Goal: Information Seeking & Learning: Check status

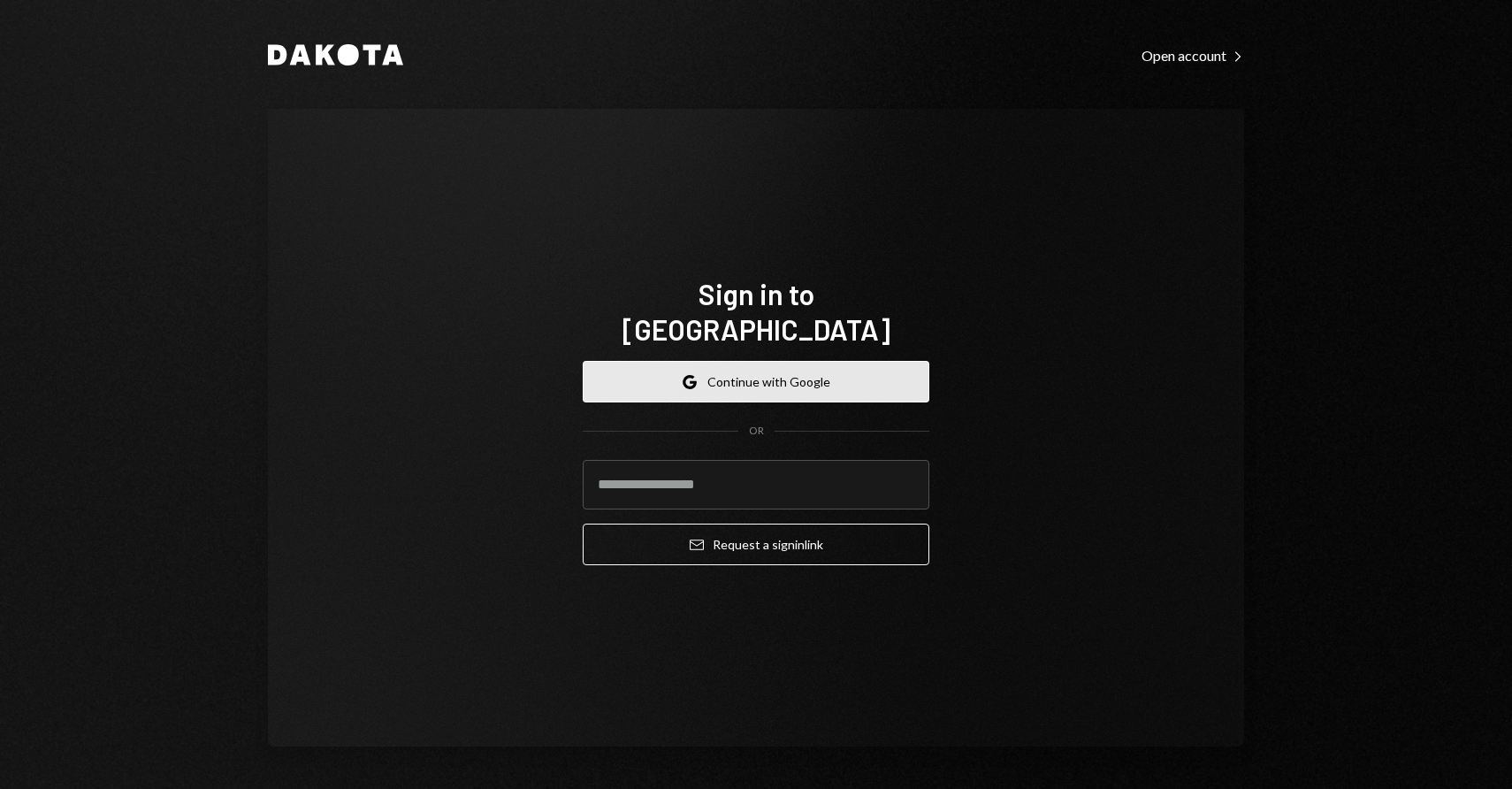
click at [727, 368] on button "Google Continue with Google" at bounding box center [756, 382] width 347 height 42
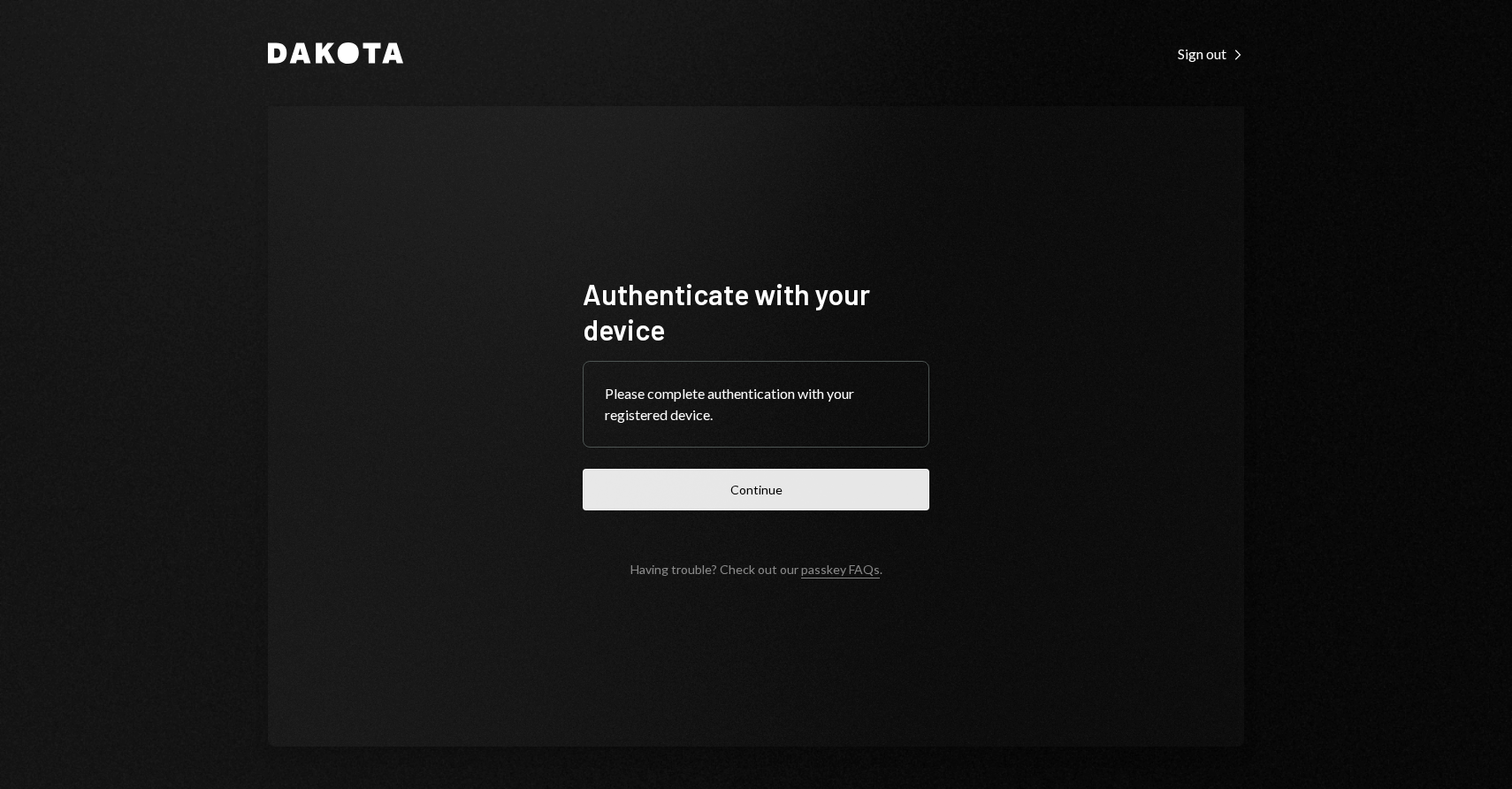
click at [751, 499] on button "Continue" at bounding box center [756, 490] width 347 height 42
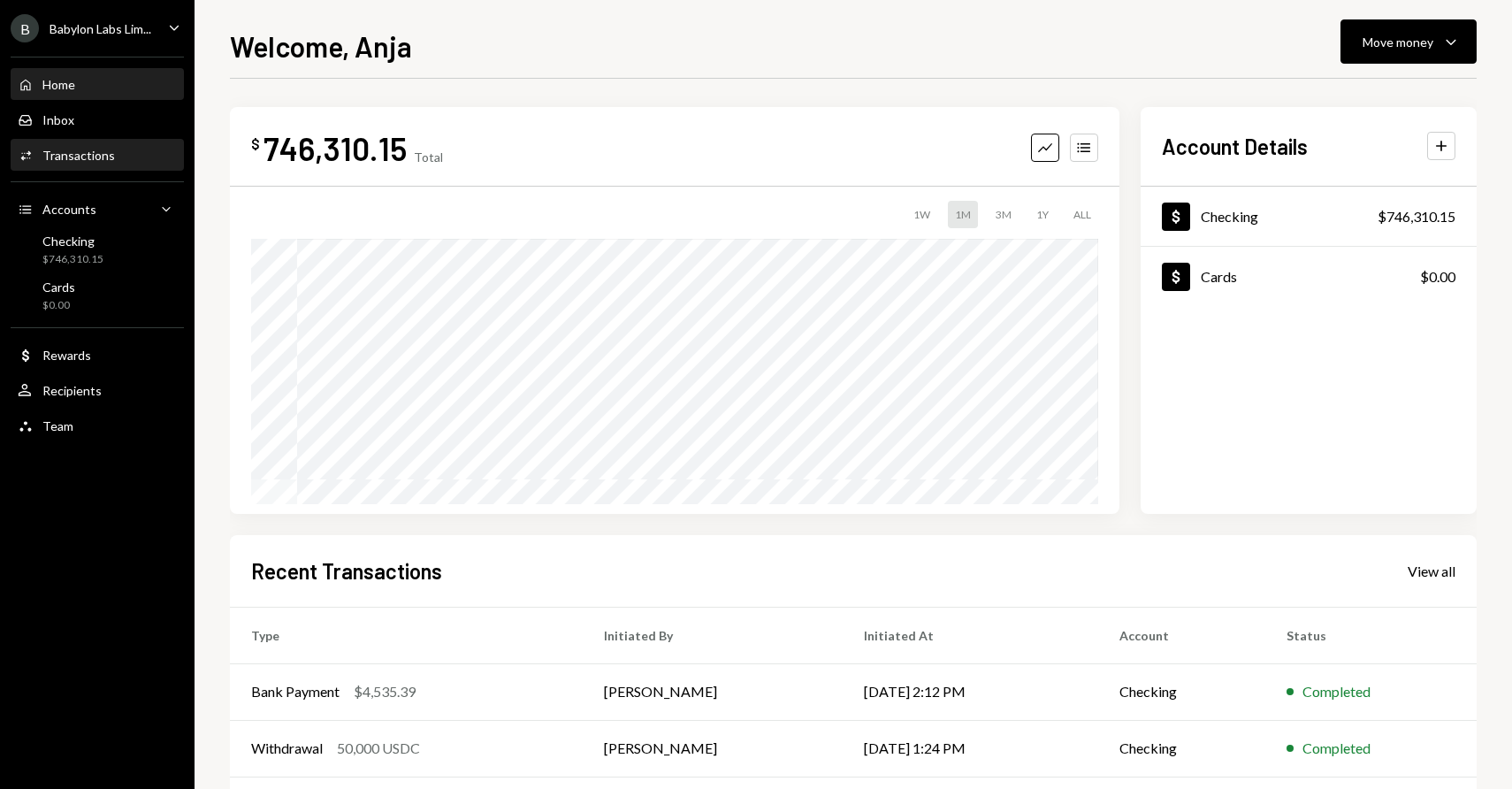
click at [98, 153] on div "Transactions" at bounding box center [79, 155] width 73 height 15
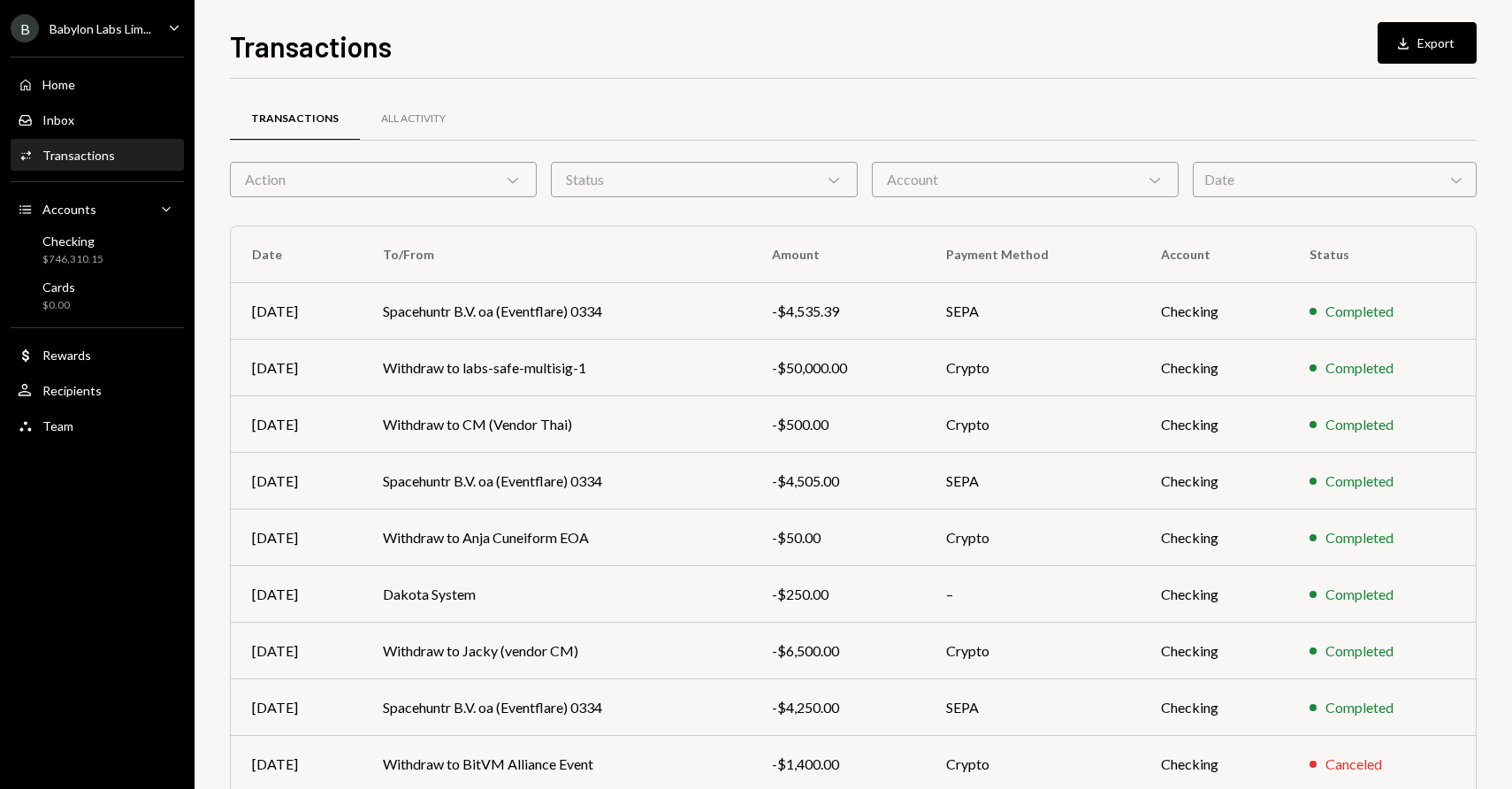
click at [1298, 183] on div "Date Chevron Down" at bounding box center [1335, 179] width 284 height 35
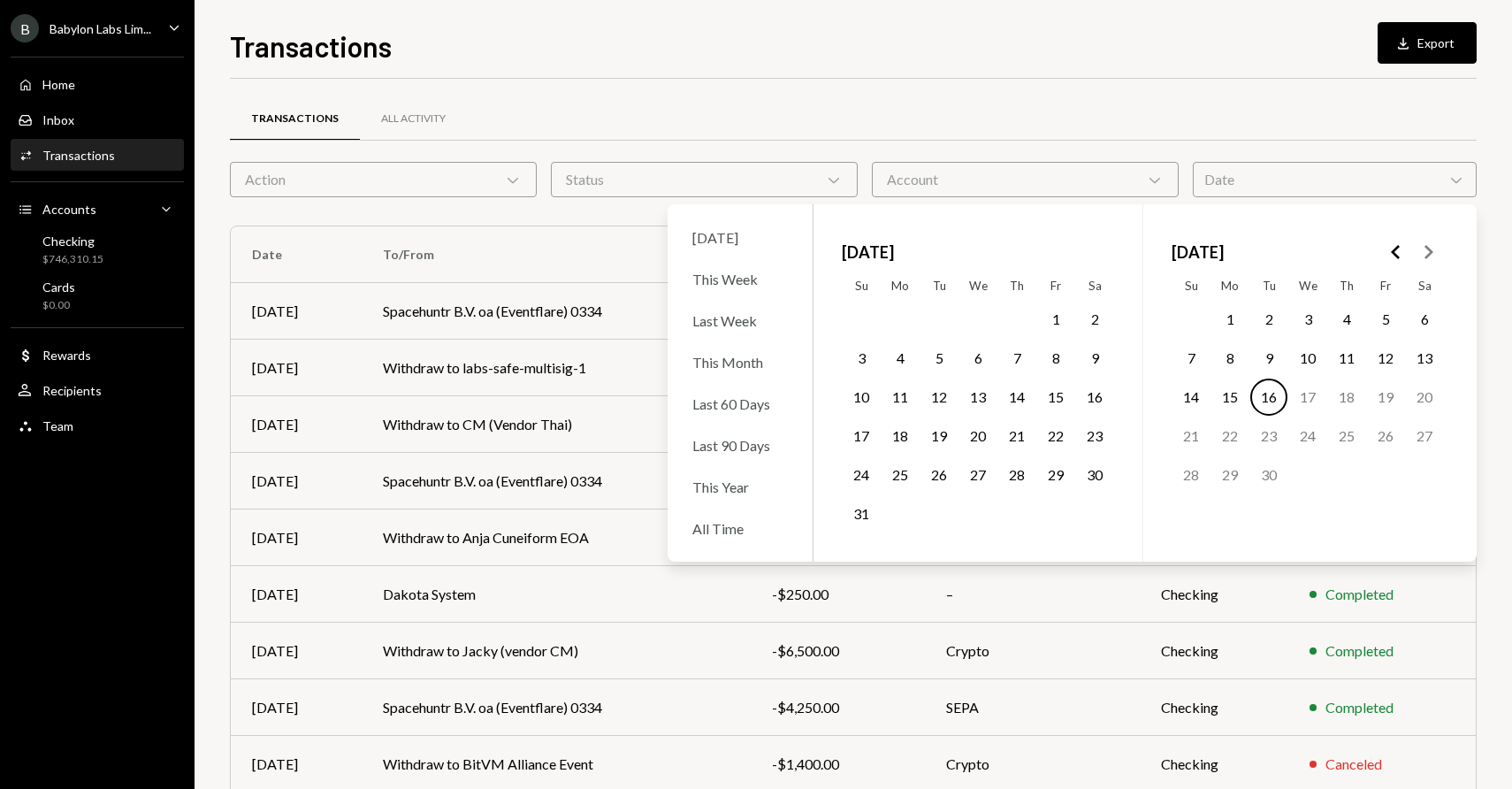
click at [1386, 255] on icon "Go to the Previous Month" at bounding box center [1396, 252] width 21 height 21
click at [1344, 467] on button "30" at bounding box center [1345, 475] width 37 height 37
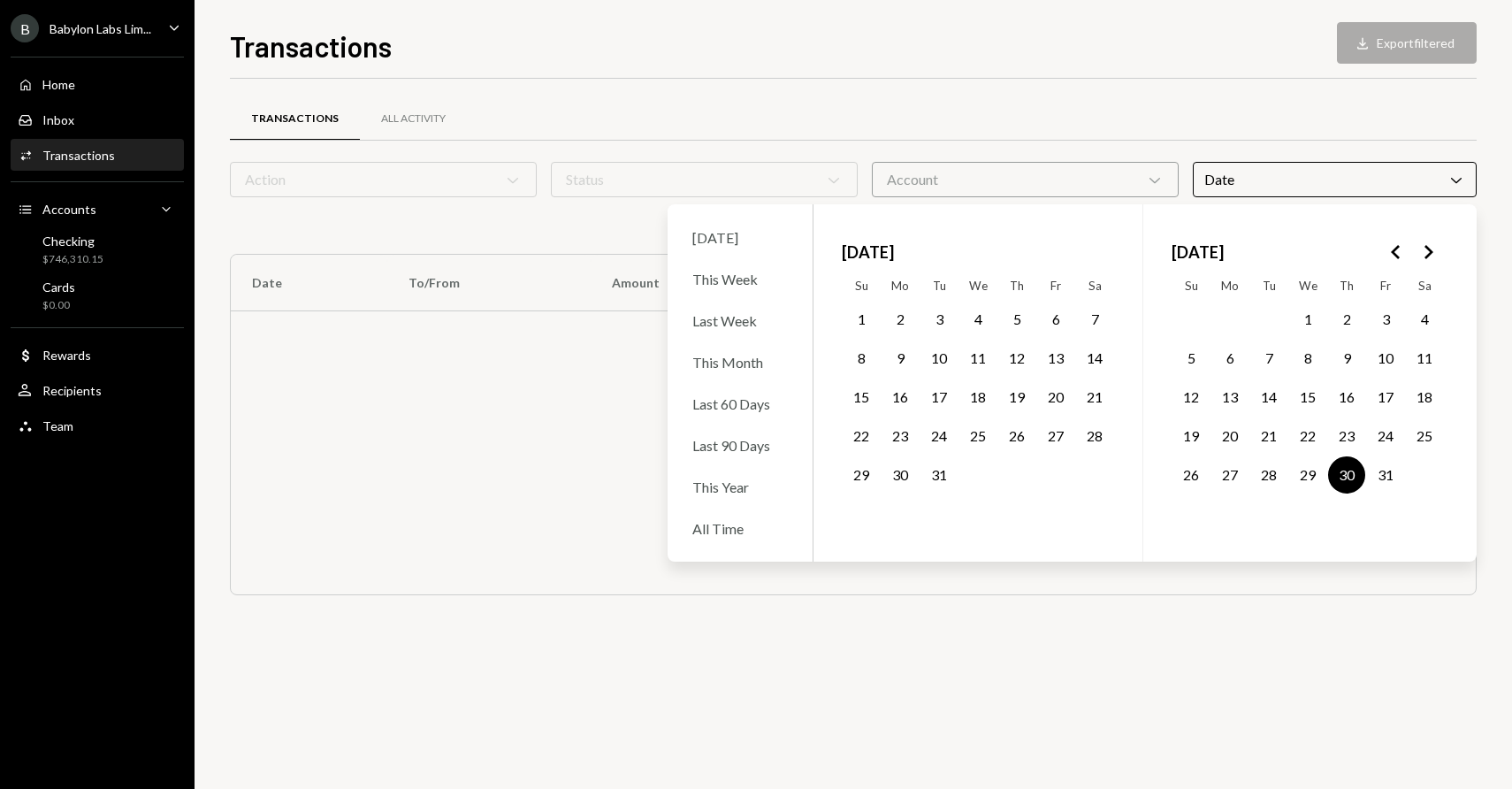
click at [1020, 114] on div "Transactions All Activity" at bounding box center [853, 119] width 1247 height 45
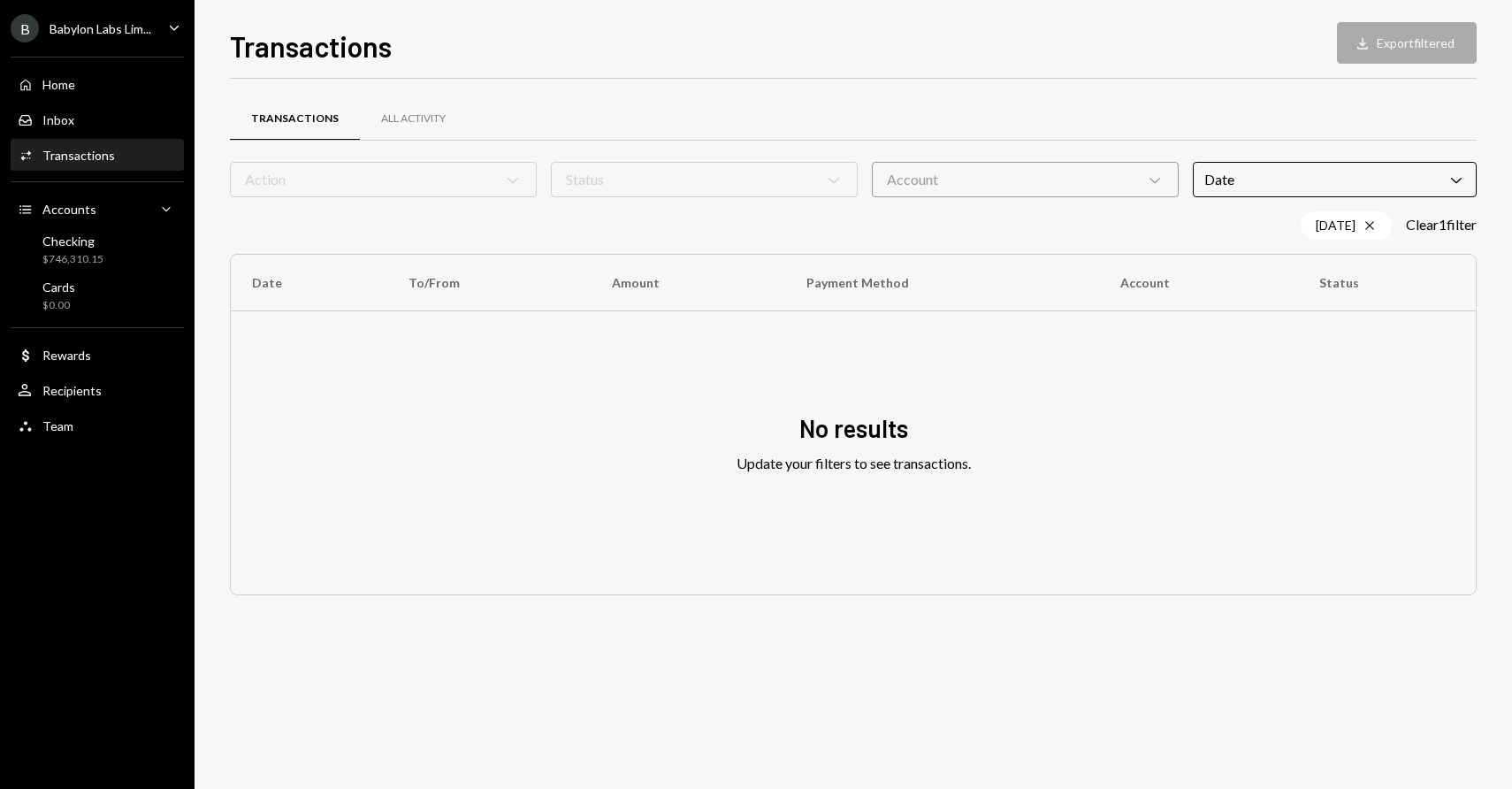
click at [145, 36] on div "B Babylon Labs Lim..." at bounding box center [80, 28] width 140 height 28
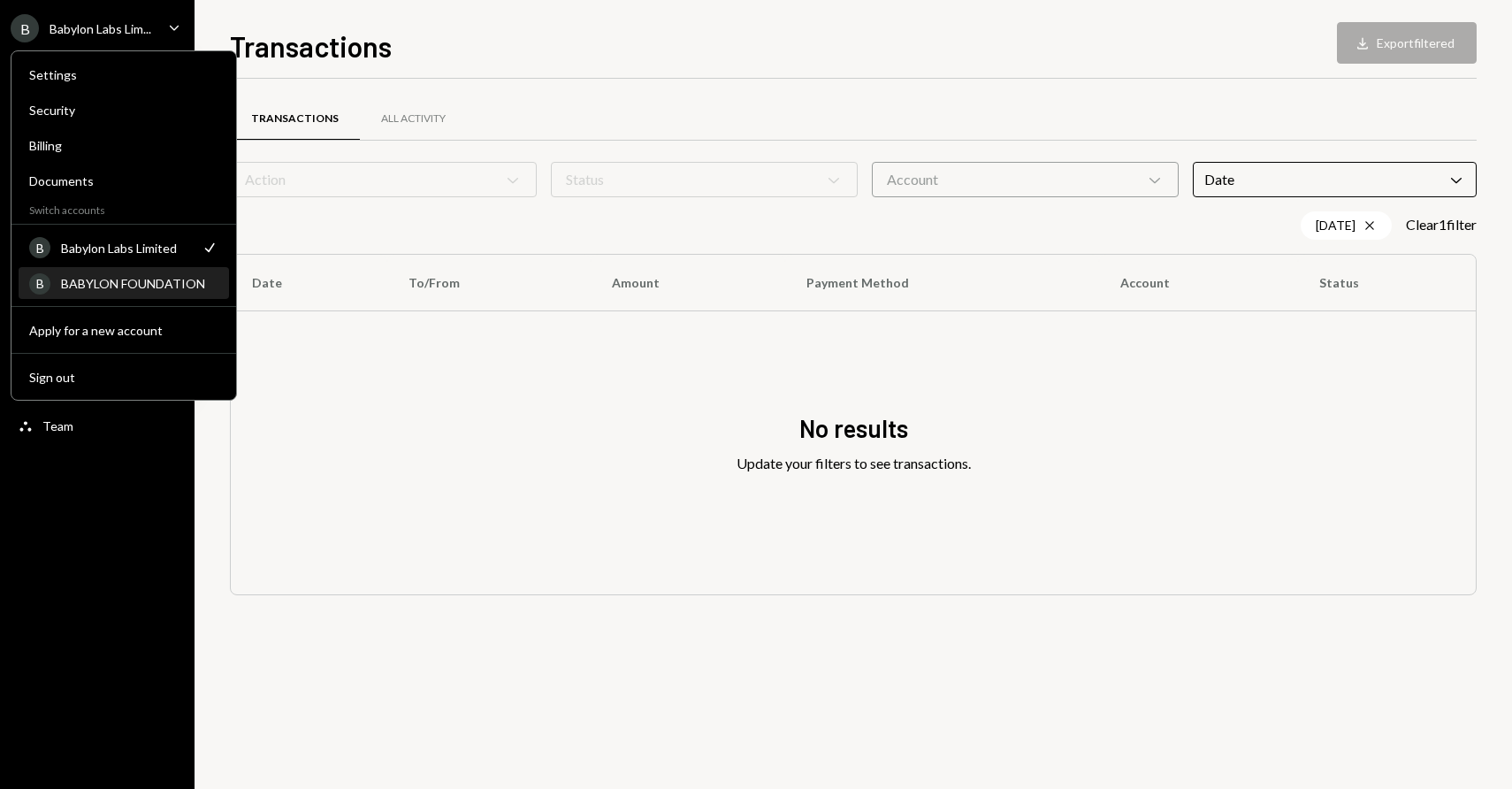
click at [125, 276] on div "BABYLON FOUNDATION" at bounding box center [139, 283] width 157 height 15
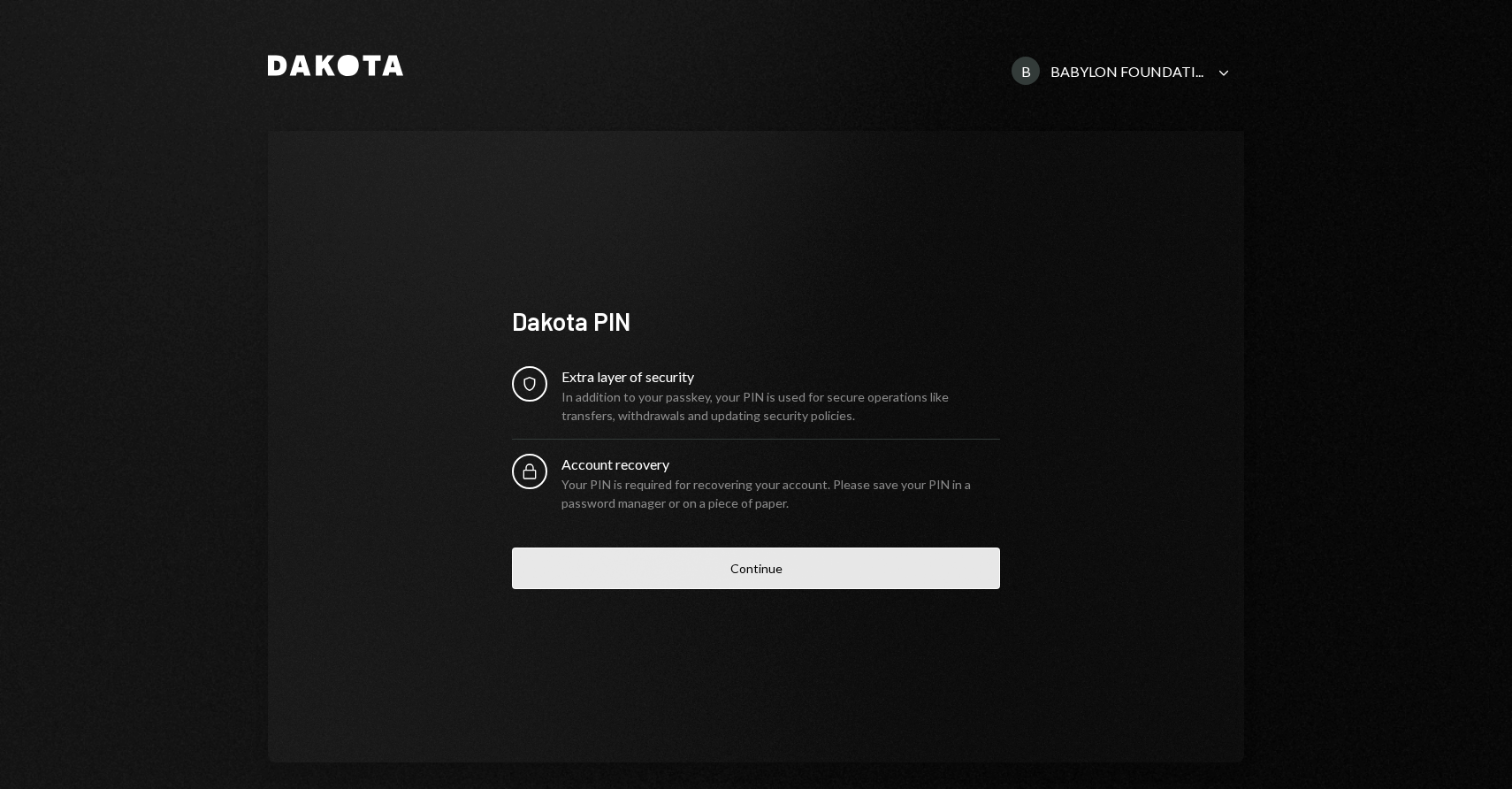
click at [748, 573] on button "Continue" at bounding box center [756, 568] width 488 height 42
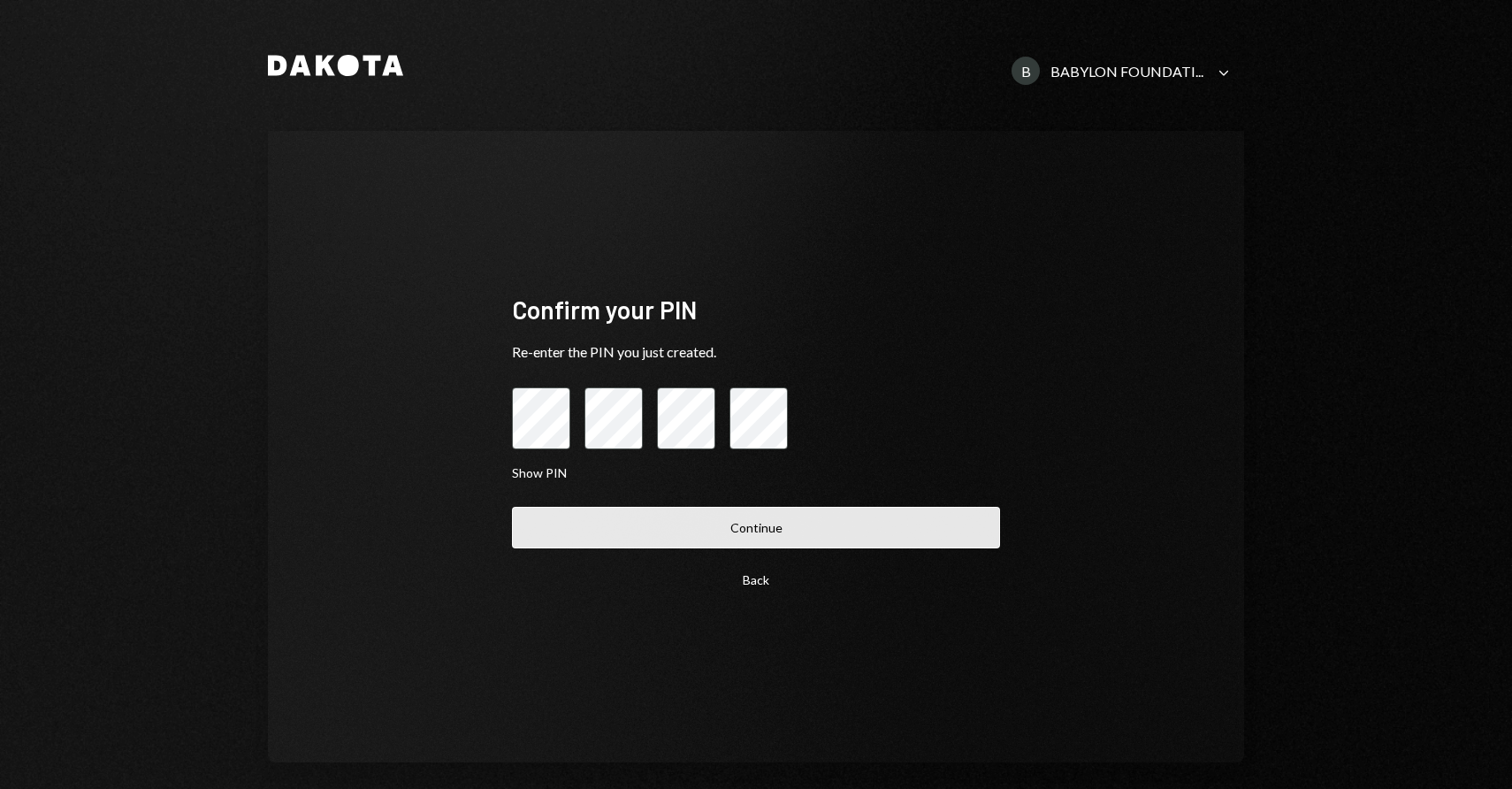
click at [711, 543] on button "Continue" at bounding box center [756, 528] width 488 height 42
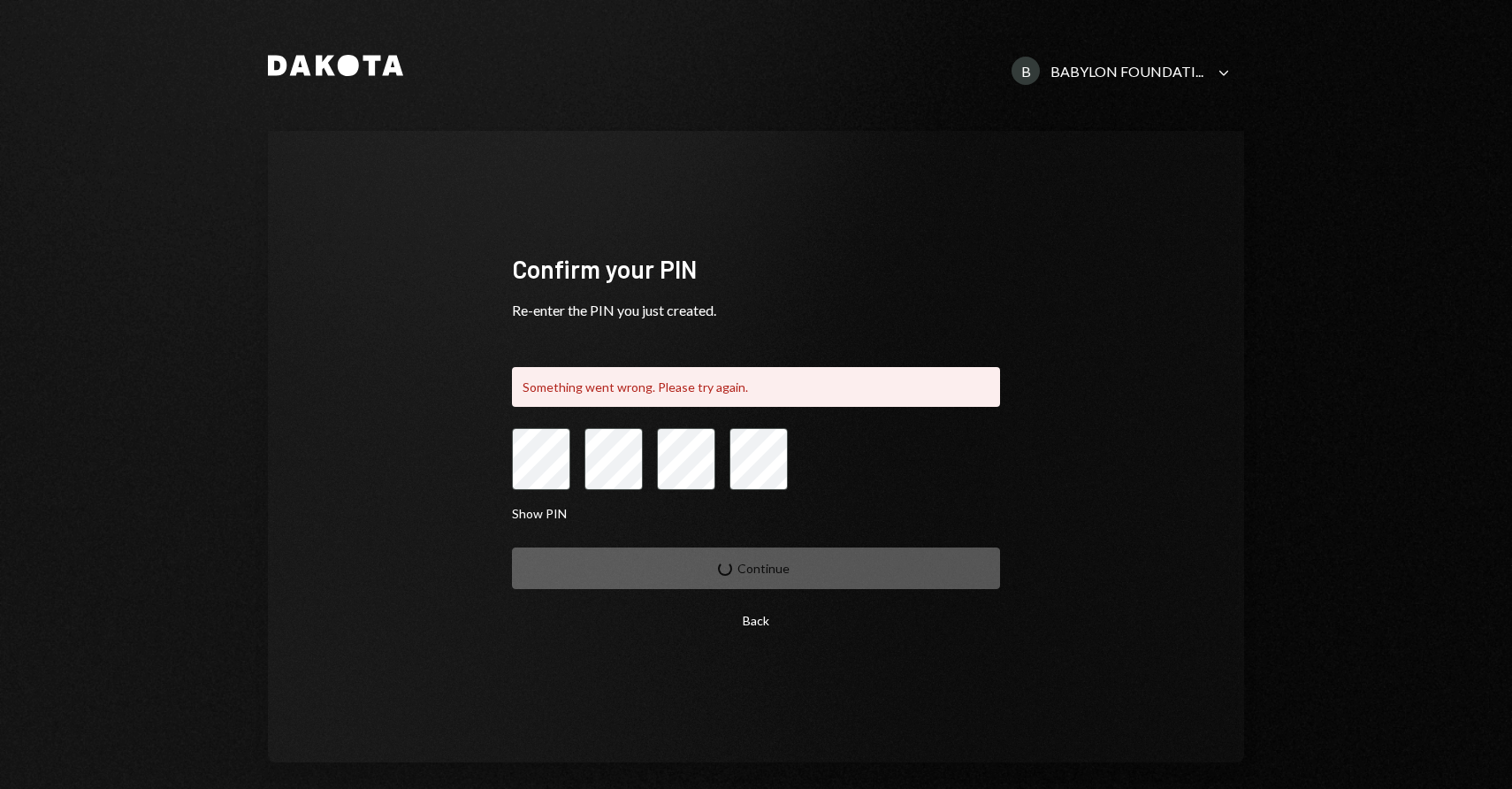
click at [547, 471] on div "Dakota B BABYLON FOUNDATI... Caret Down Confirm your PIN Re-enter the PIN you j…" at bounding box center [756, 394] width 1512 height 789
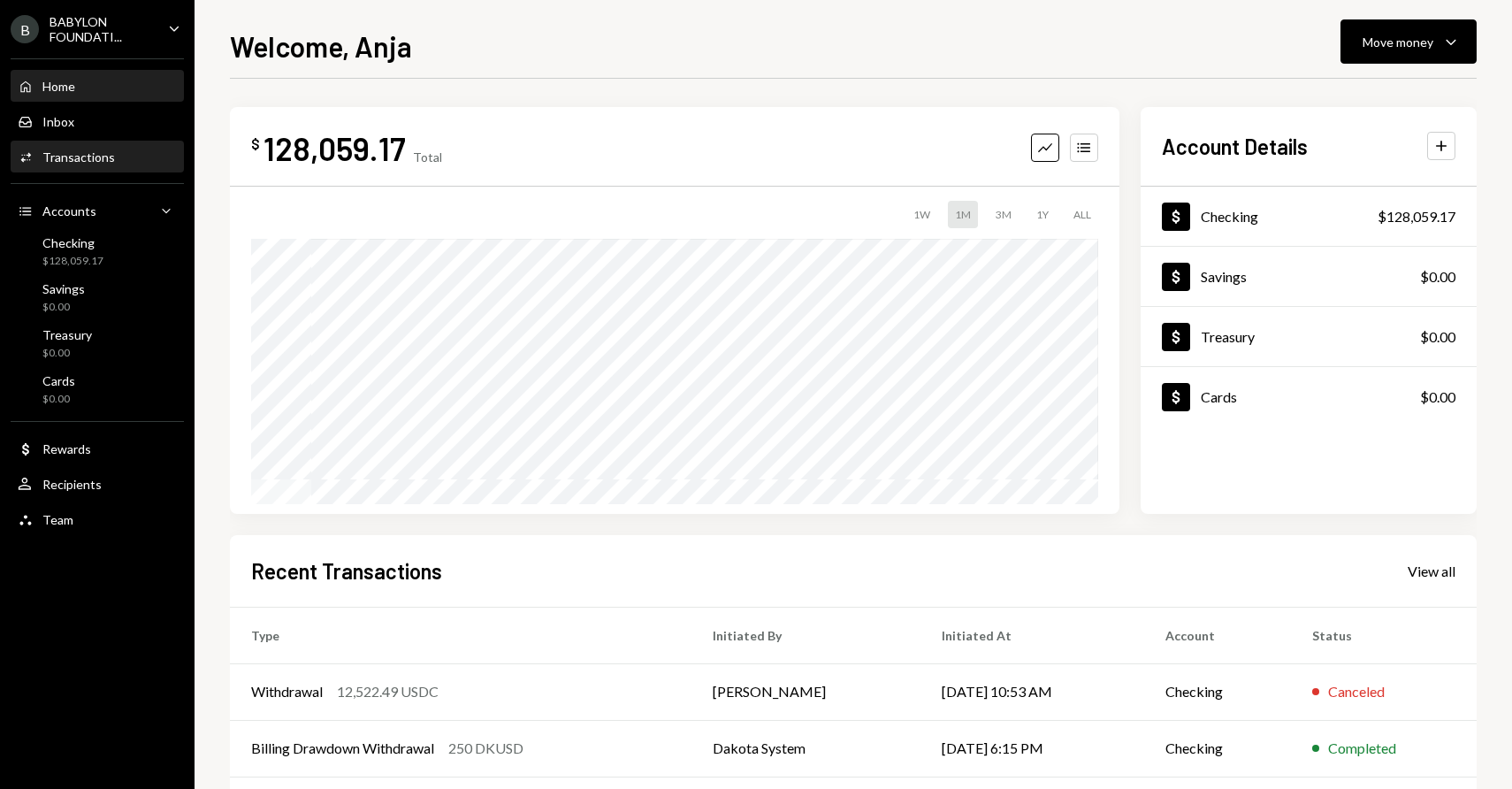
click at [127, 161] on div "Activities Transactions" at bounding box center [98, 157] width 159 height 16
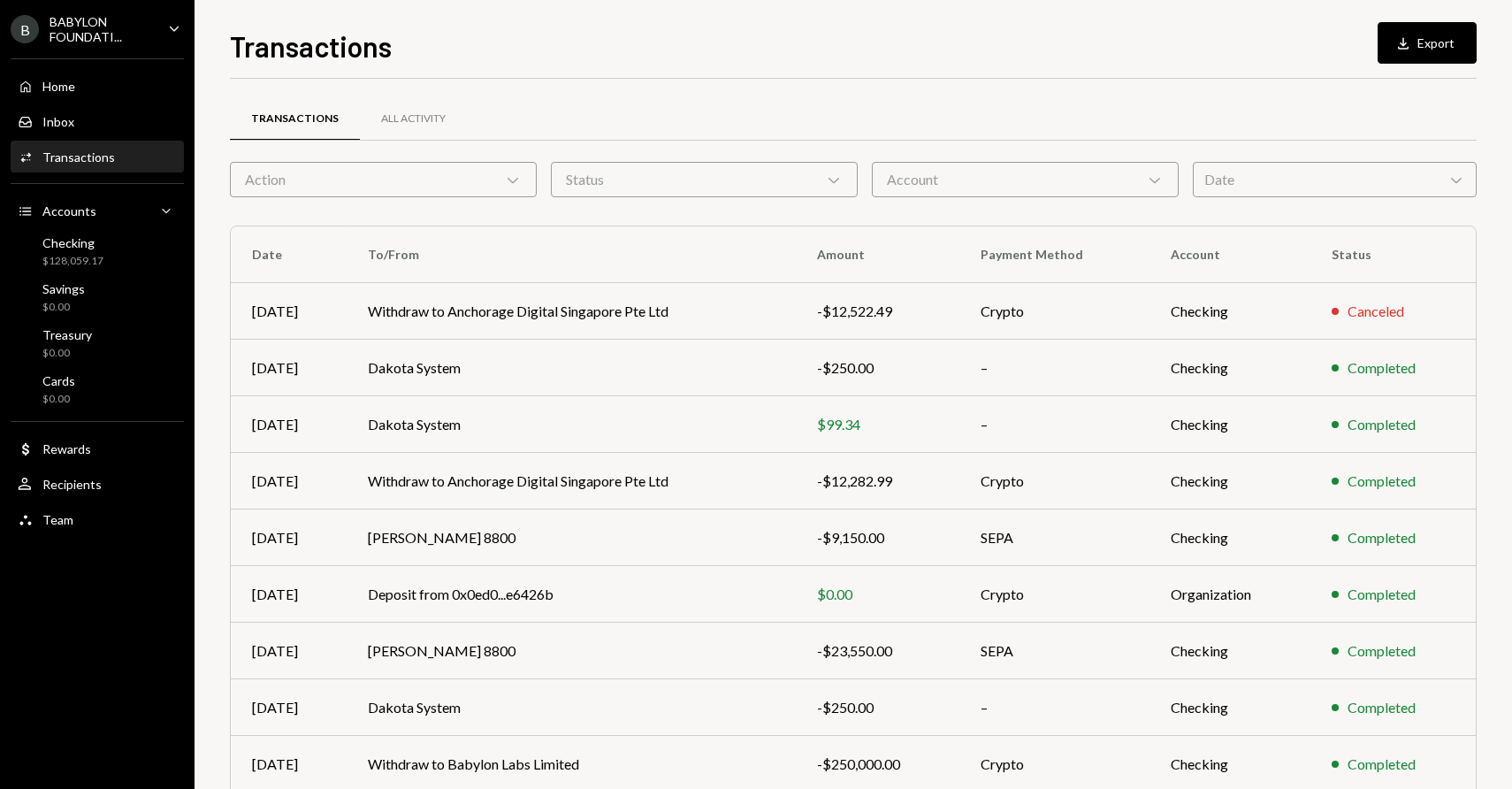
click at [1286, 193] on div "Date Chevron Down" at bounding box center [1335, 179] width 284 height 35
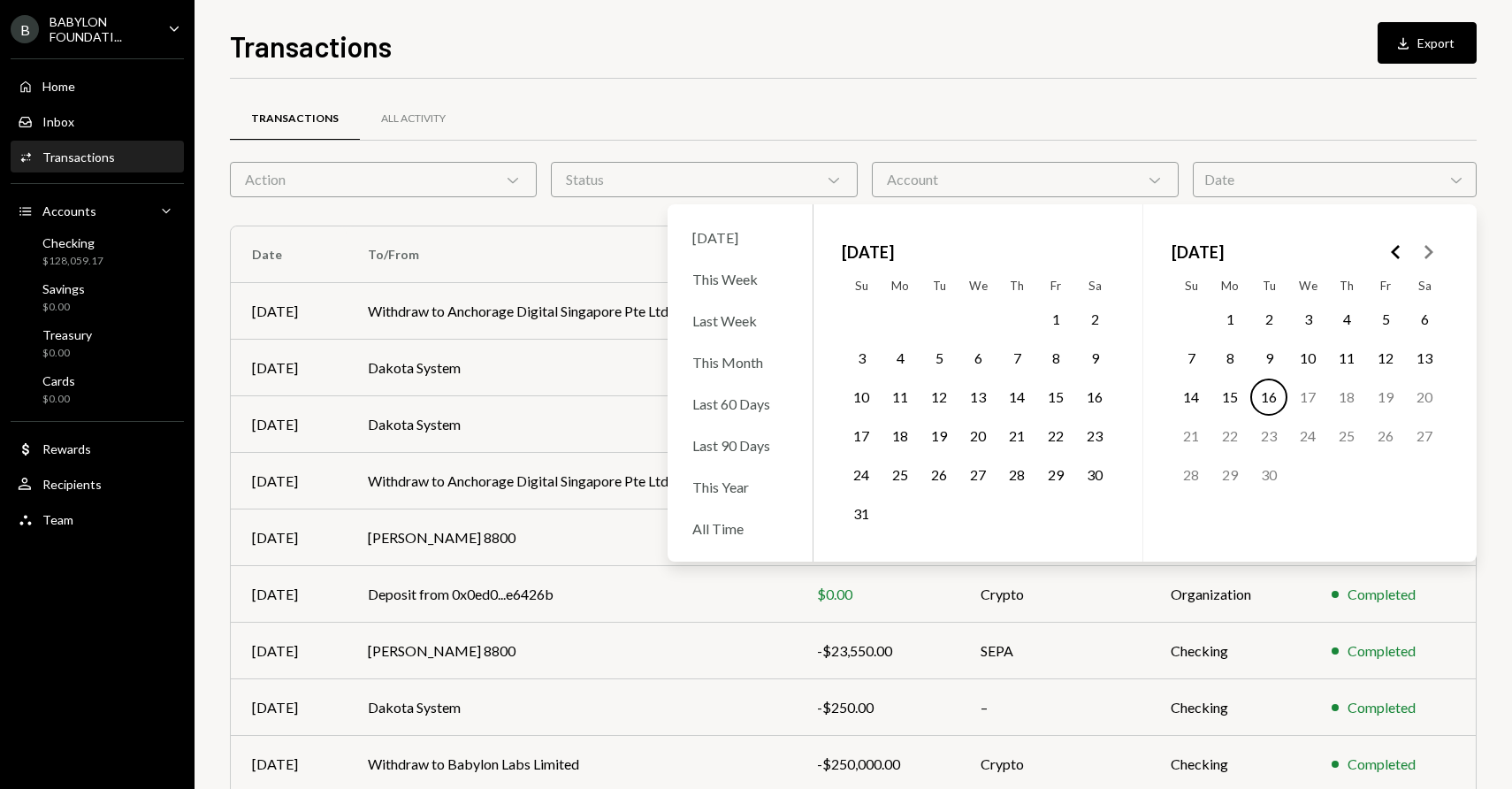
click at [1392, 251] on polygon "Go to the Previous Month" at bounding box center [1395, 252] width 9 height 14
click at [1429, 252] on polygon "Go to the Next Month" at bounding box center [1428, 252] width 9 height 14
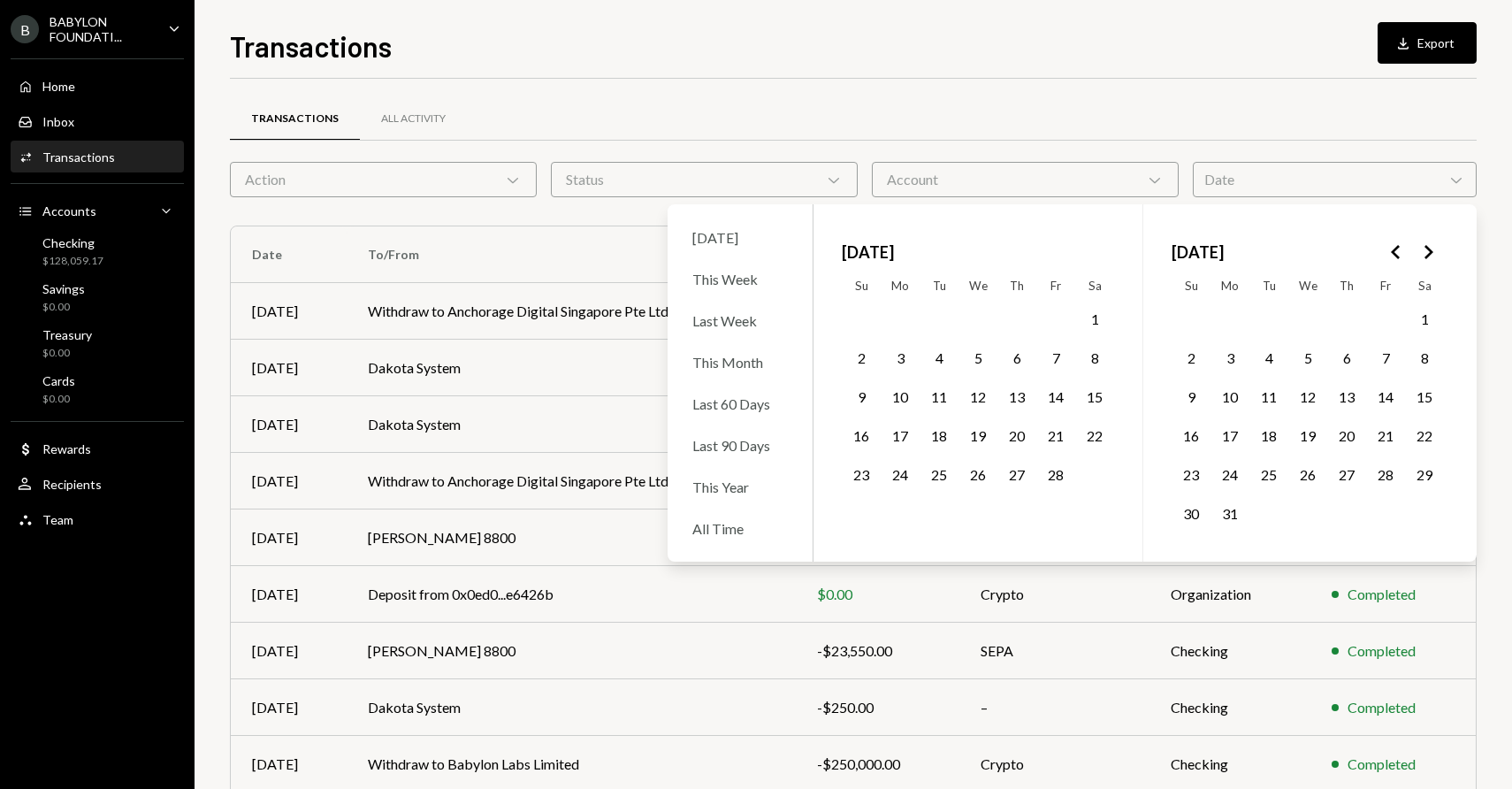
click at [972, 426] on button "19" at bounding box center [977, 436] width 37 height 37
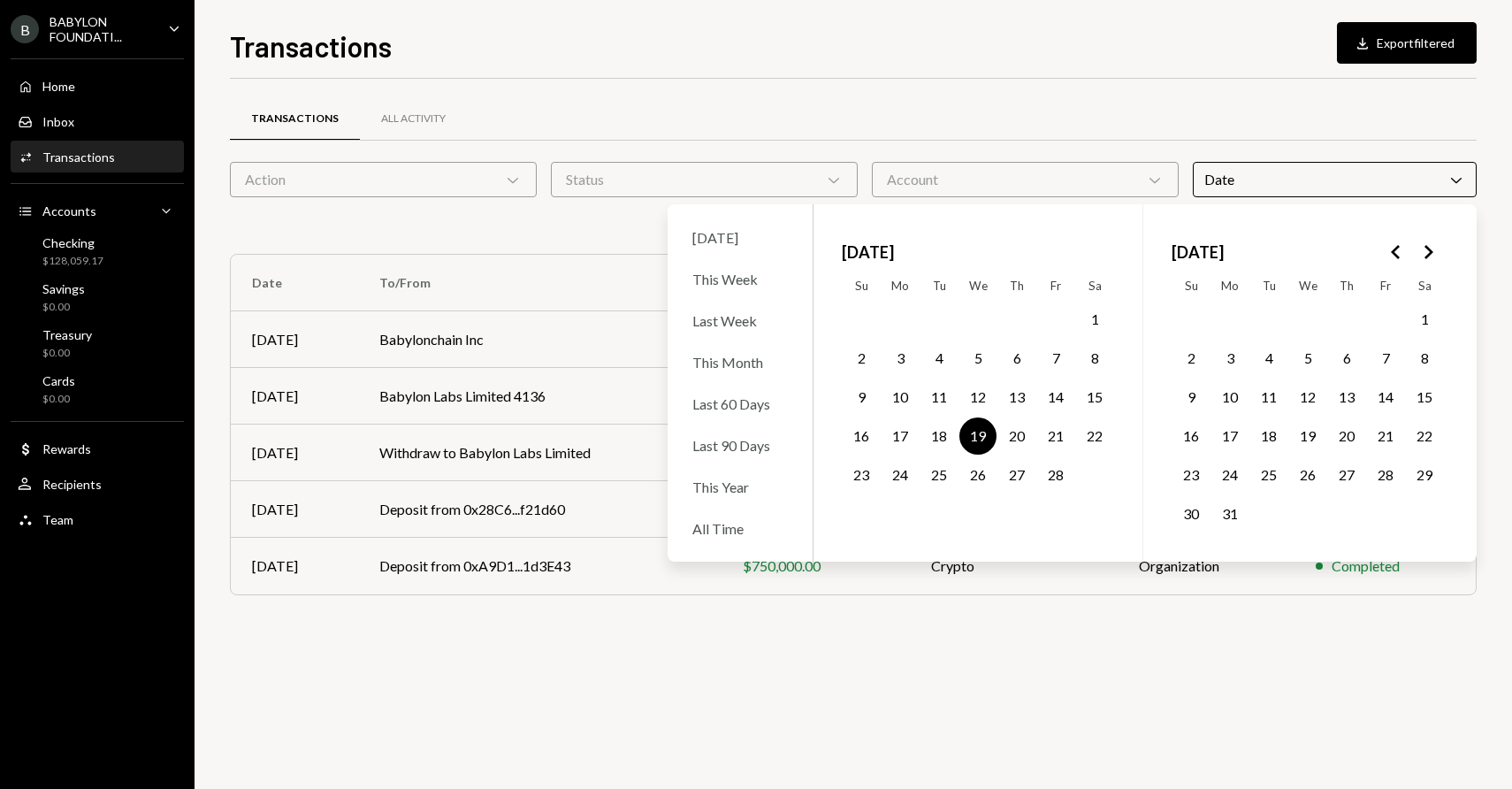
click at [943, 106] on div "Transactions All Activity" at bounding box center [853, 119] width 1247 height 45
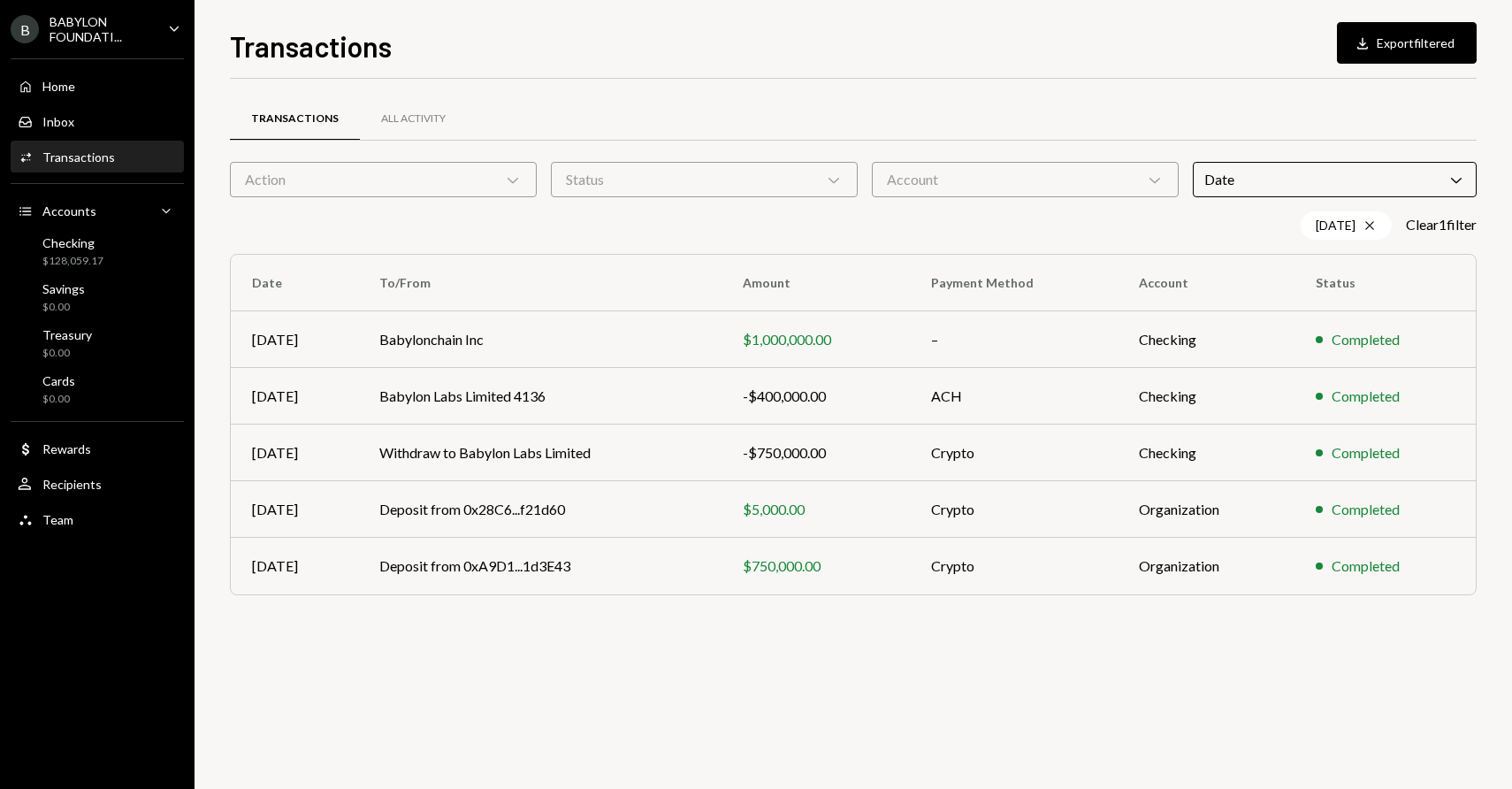
click at [165, 26] on icon "Caret Down" at bounding box center [174, 28] width 20 height 20
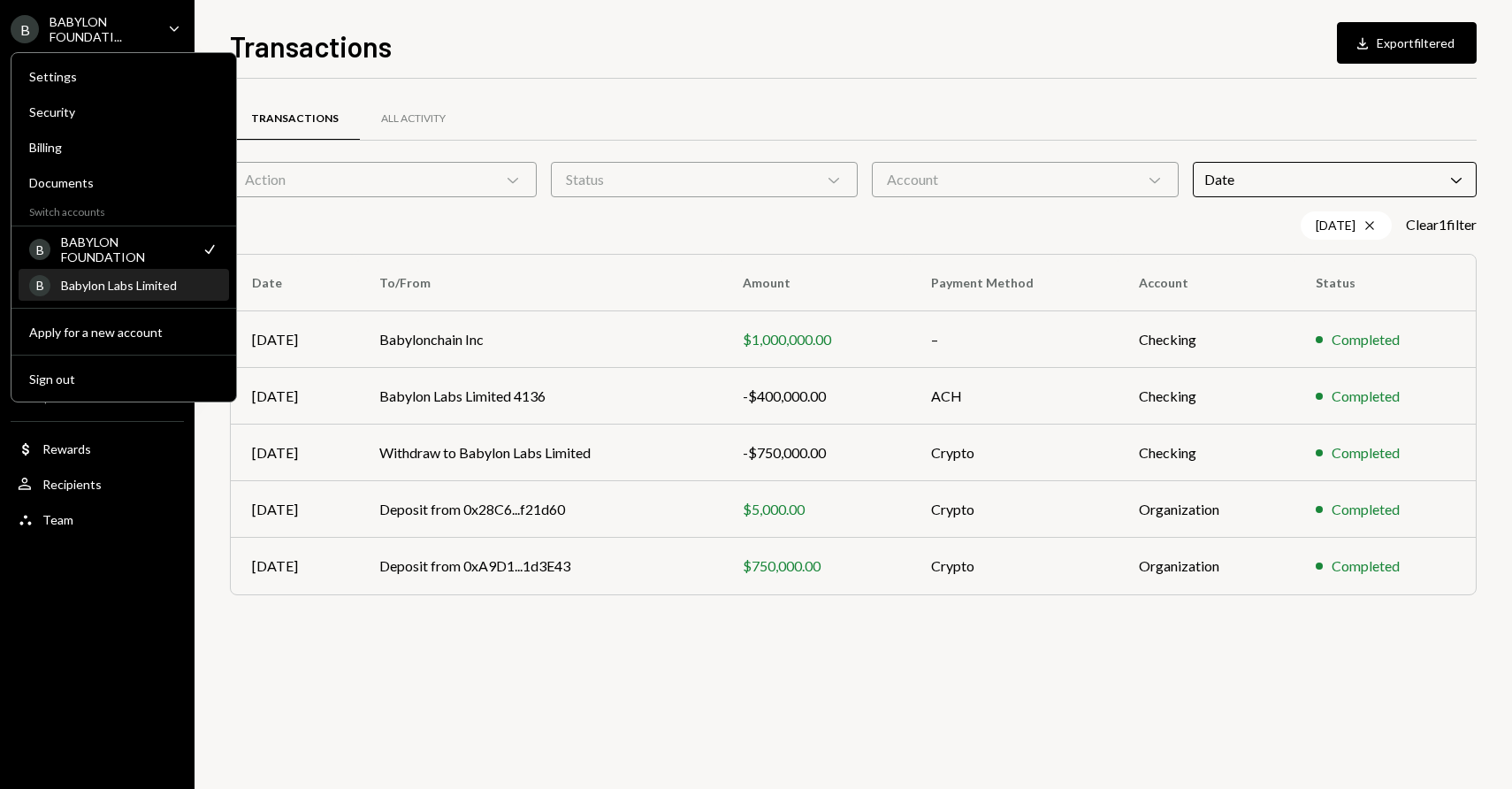
click at [120, 278] on div "Babylon Labs Limited" at bounding box center [139, 285] width 157 height 15
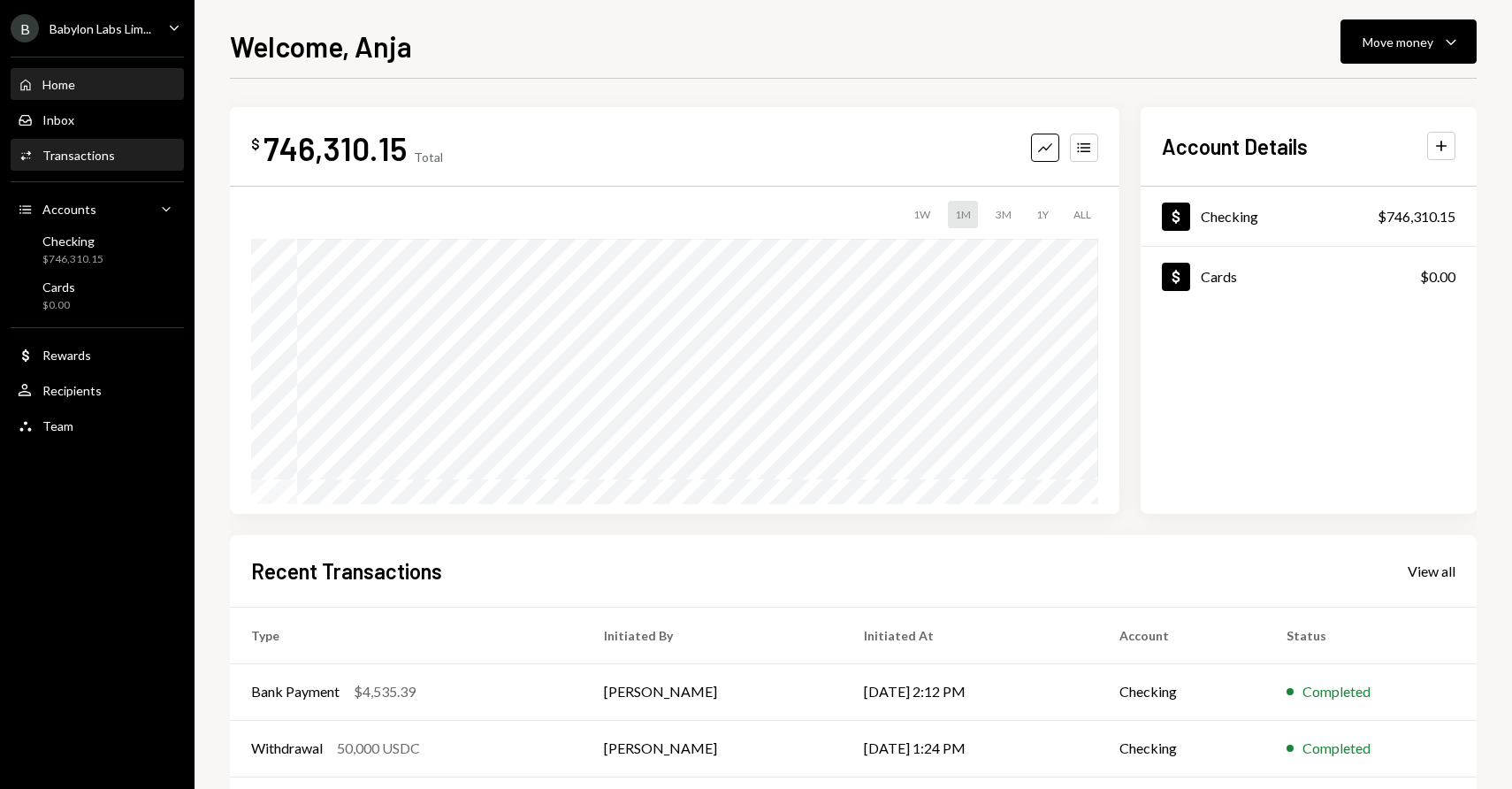
click at [133, 158] on div "Activities Transactions" at bounding box center [98, 155] width 159 height 16
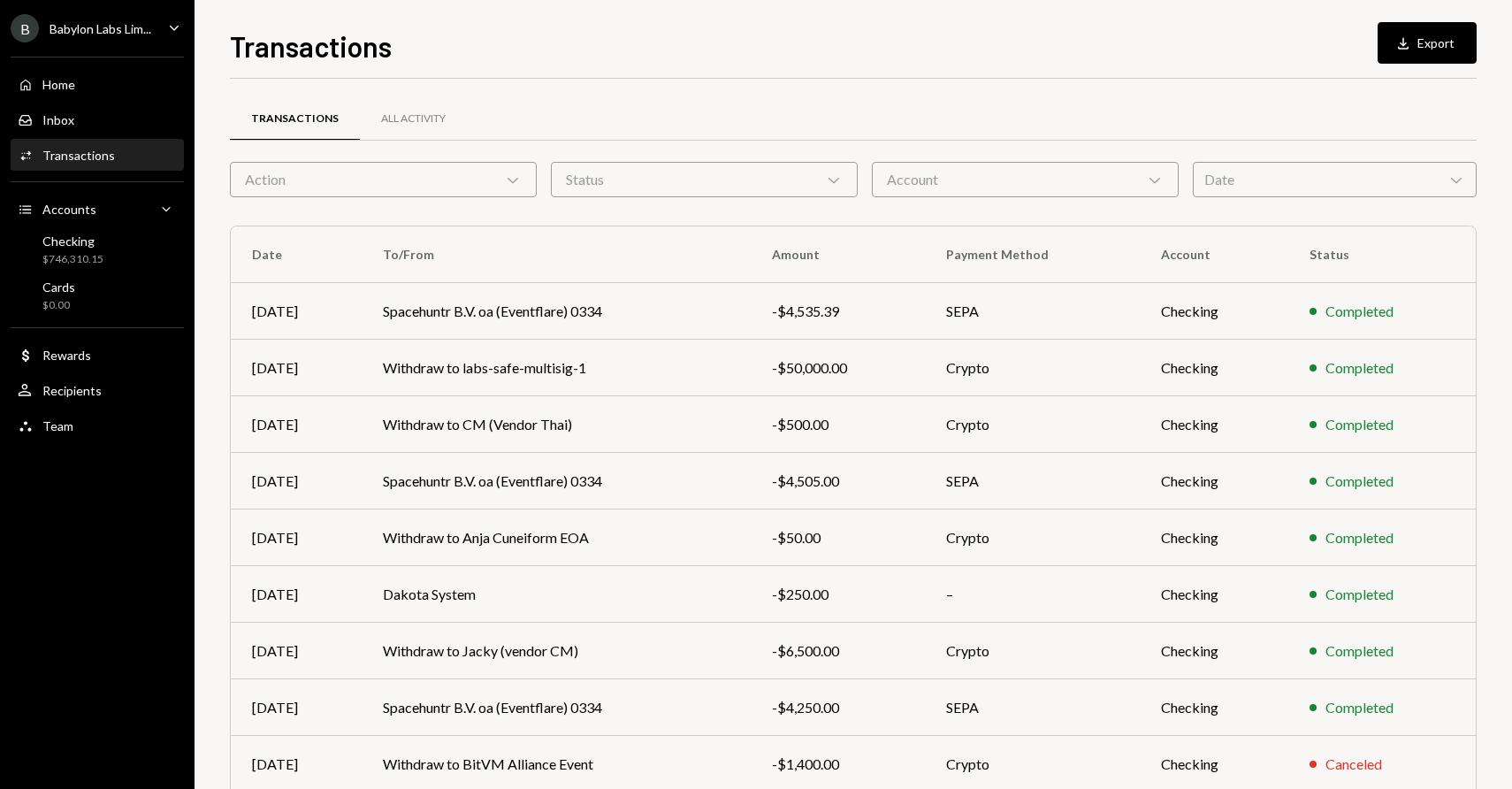
click at [1275, 184] on div "Date Chevron Down" at bounding box center [1335, 179] width 284 height 35
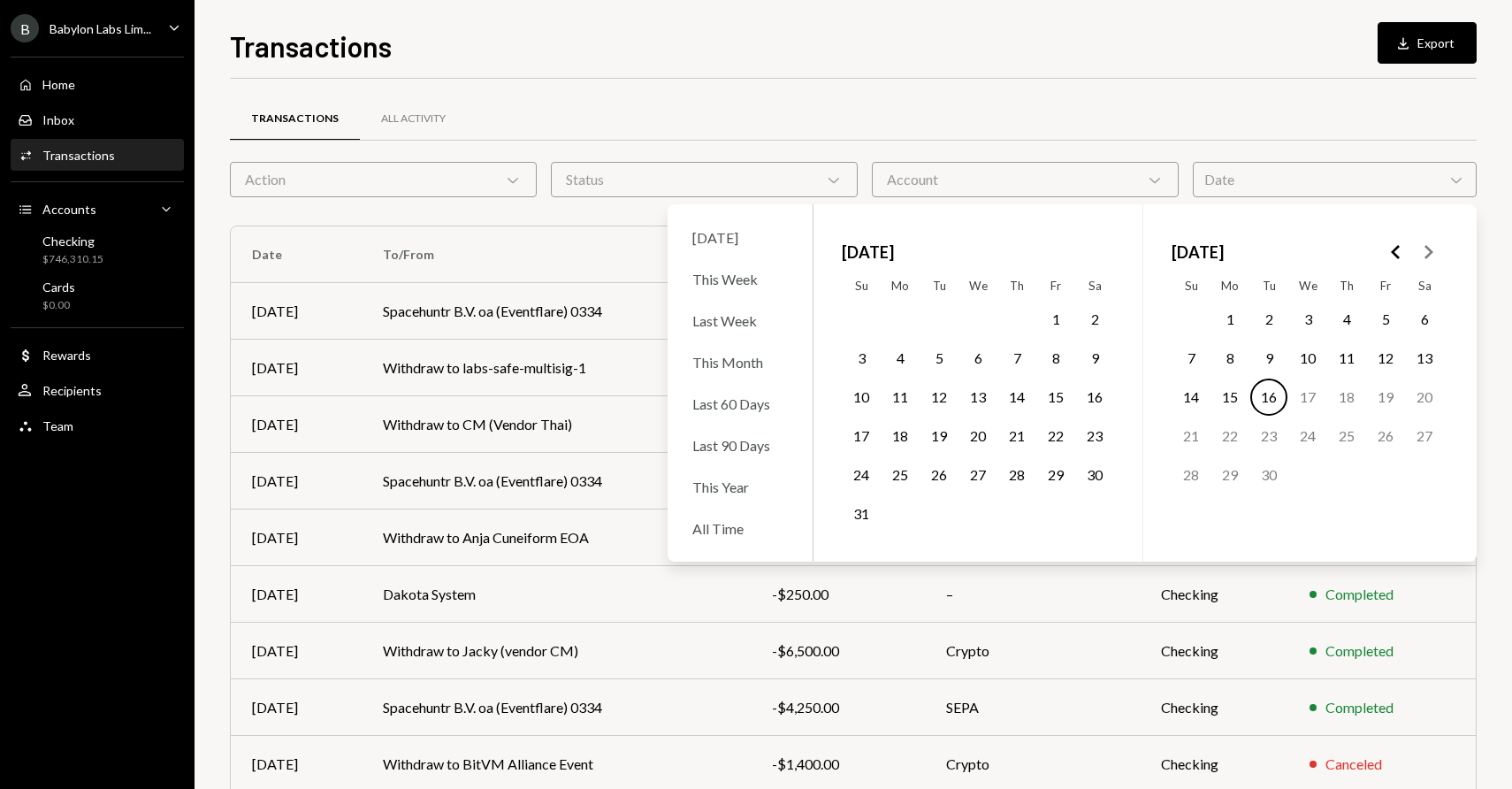
click at [1394, 250] on polygon "Go to the Previous Month" at bounding box center [1395, 252] width 9 height 14
click at [1304, 329] on button "1" at bounding box center [1307, 318] width 37 height 37
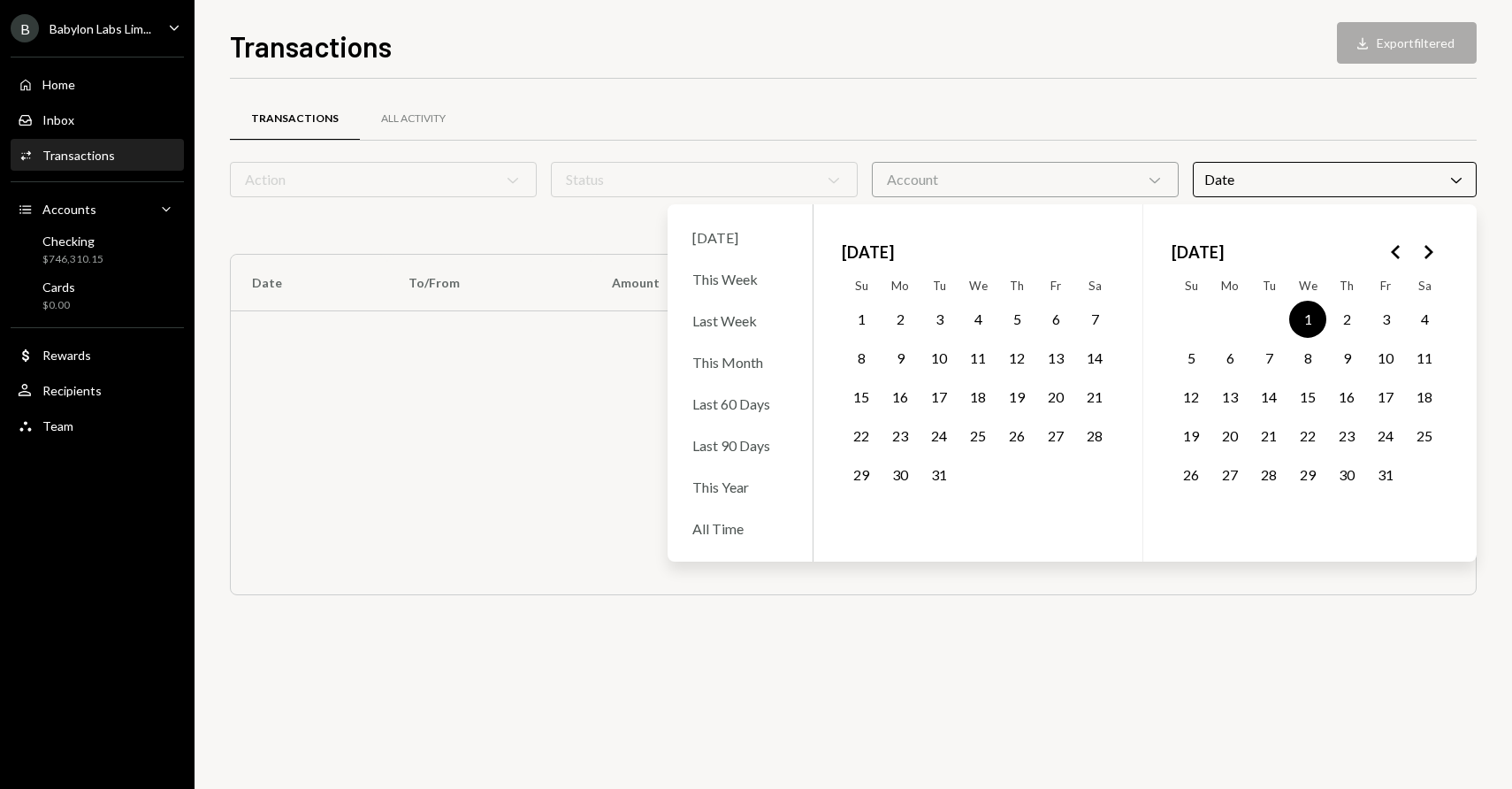
click at [1378, 465] on button "31" at bounding box center [1384, 475] width 37 height 37
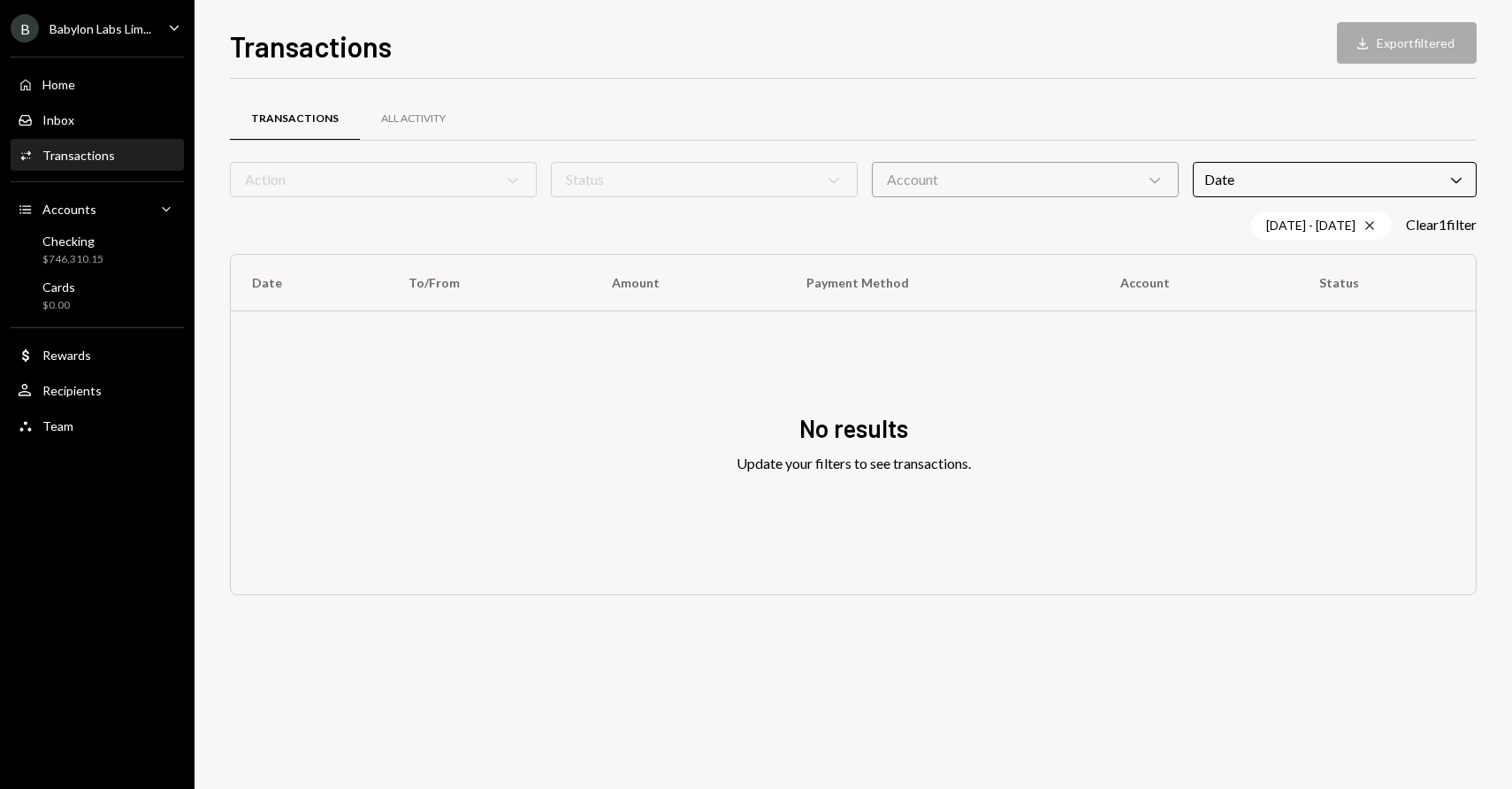
click at [1025, 127] on div "Transactions All Activity" at bounding box center [853, 119] width 1247 height 45
click at [1303, 187] on div "Date Chevron Down" at bounding box center [1335, 179] width 284 height 35
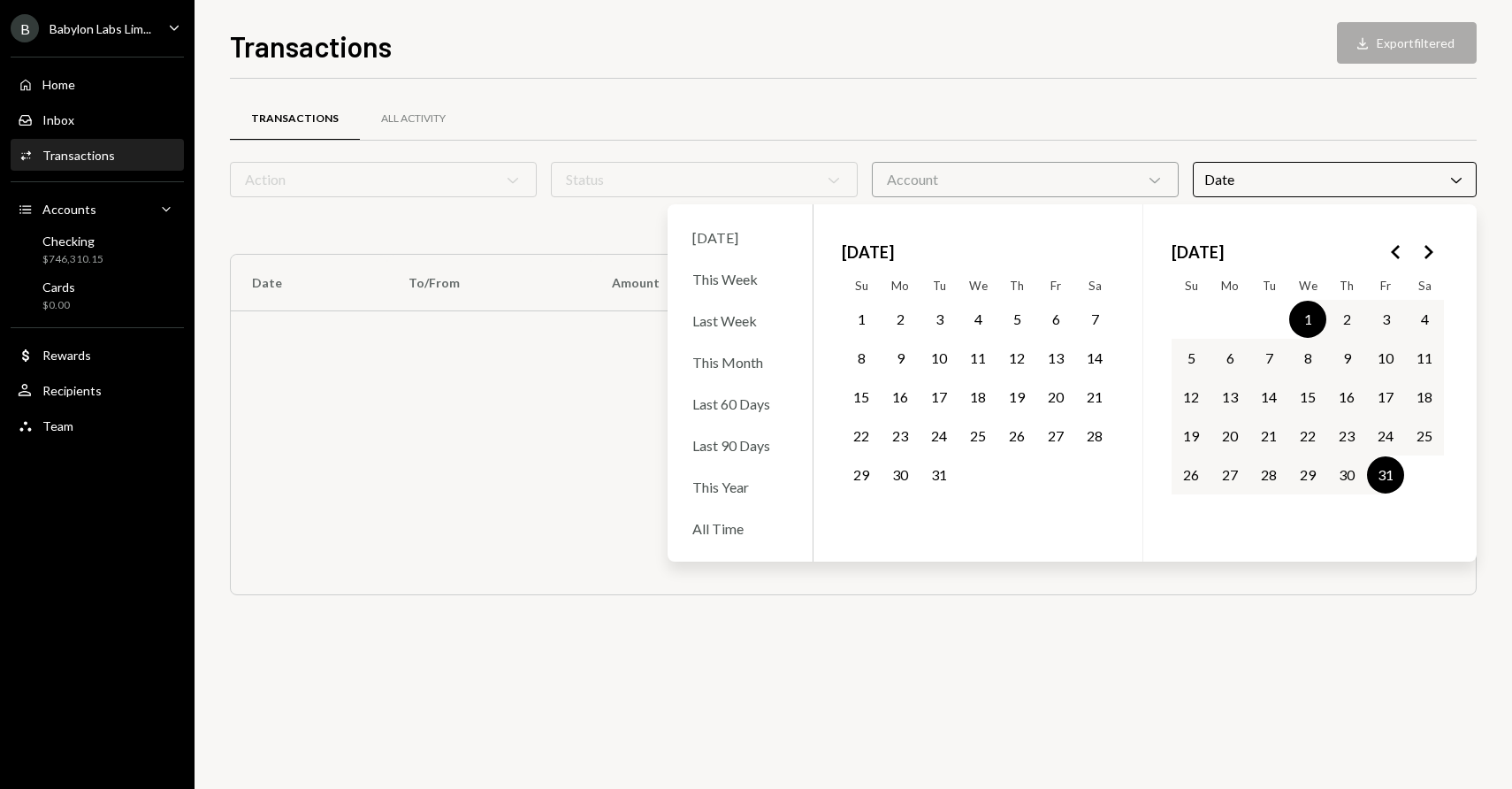
click at [1418, 259] on icon "Go to the Next Month" at bounding box center [1428, 252] width 21 height 21
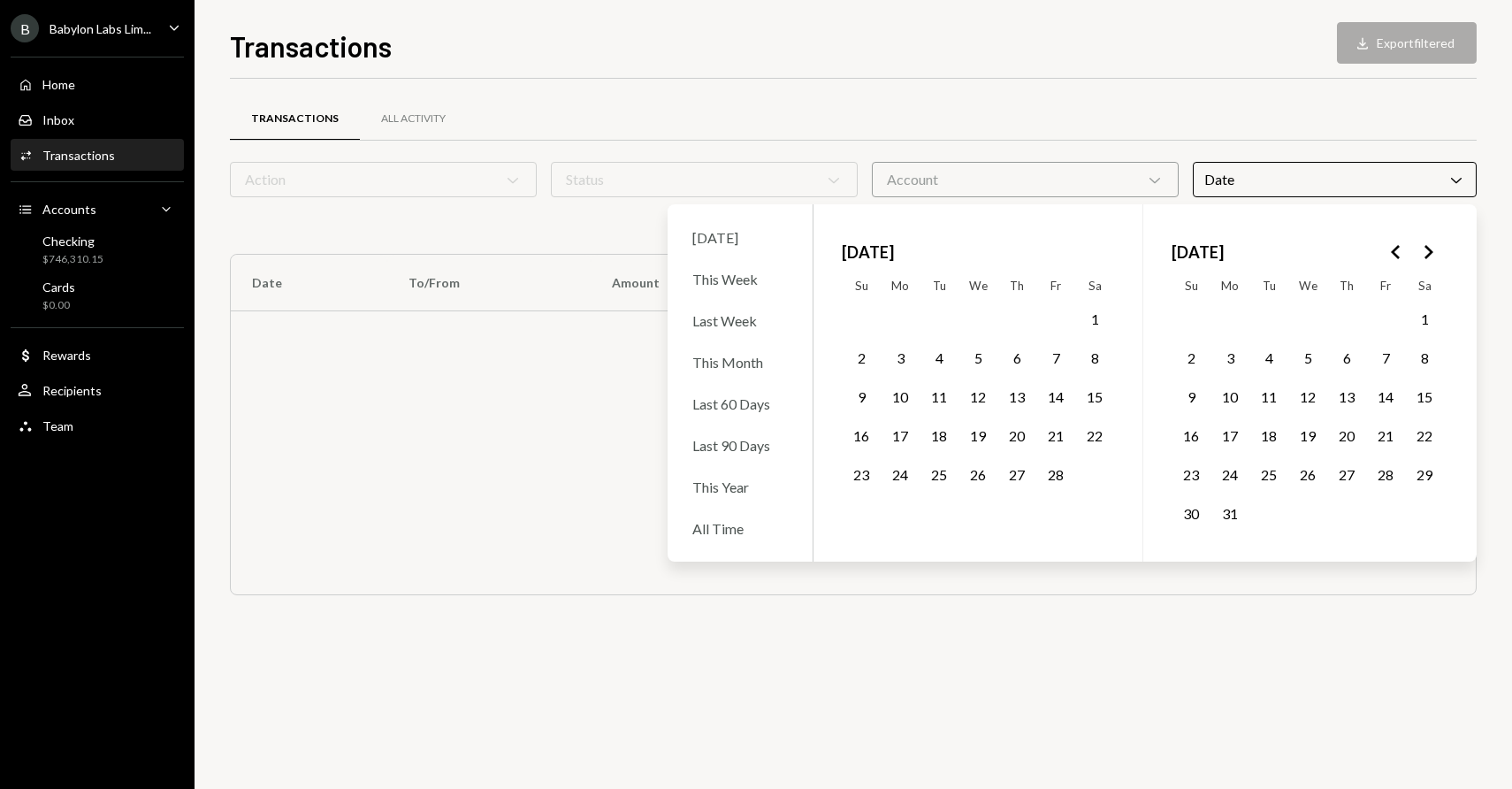
click at [1079, 323] on button "1" at bounding box center [1094, 318] width 37 height 37
click at [1052, 461] on button "28" at bounding box center [1055, 475] width 37 height 37
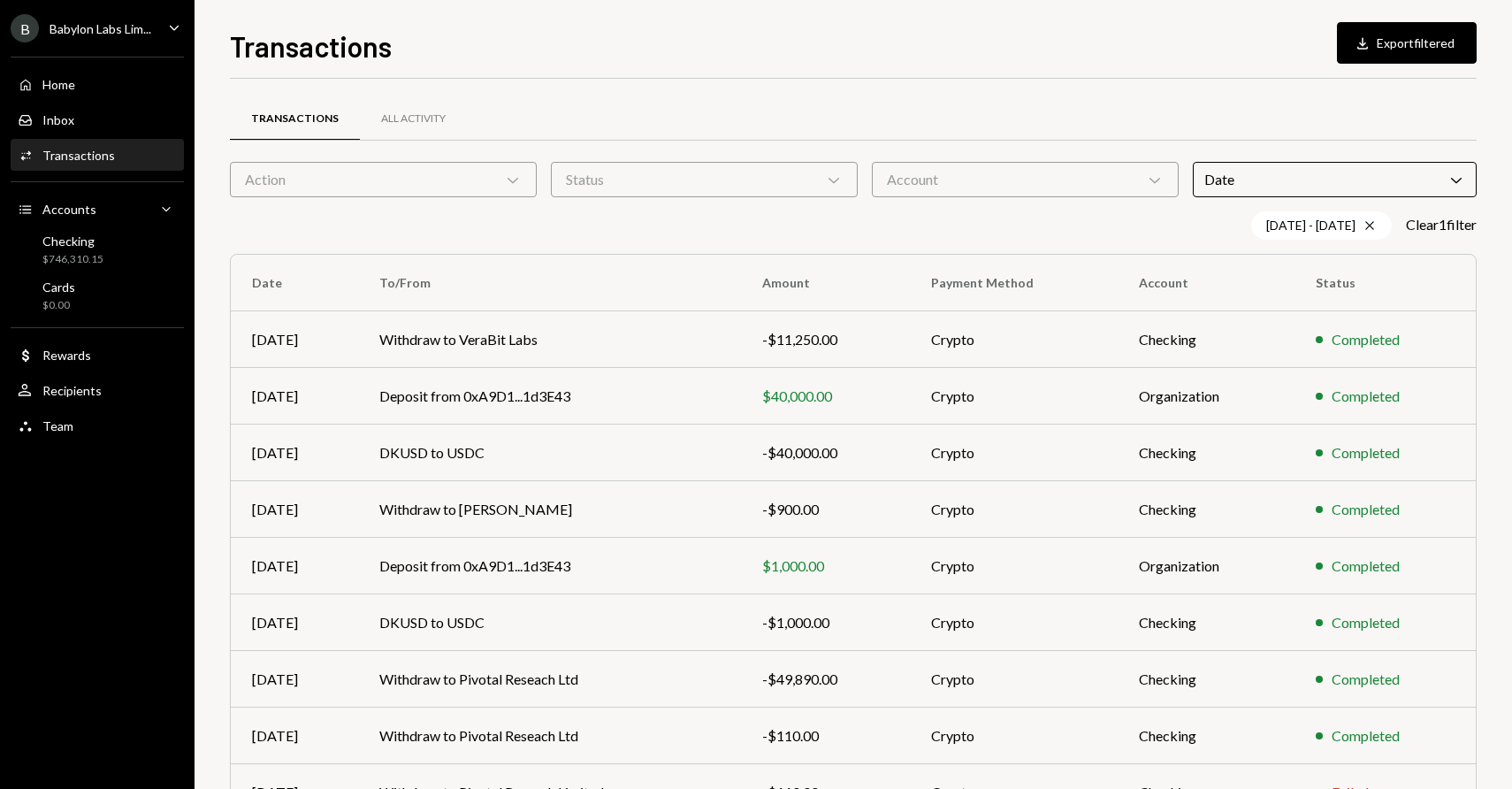
click at [1034, 124] on div "Transactions All Activity" at bounding box center [853, 119] width 1247 height 45
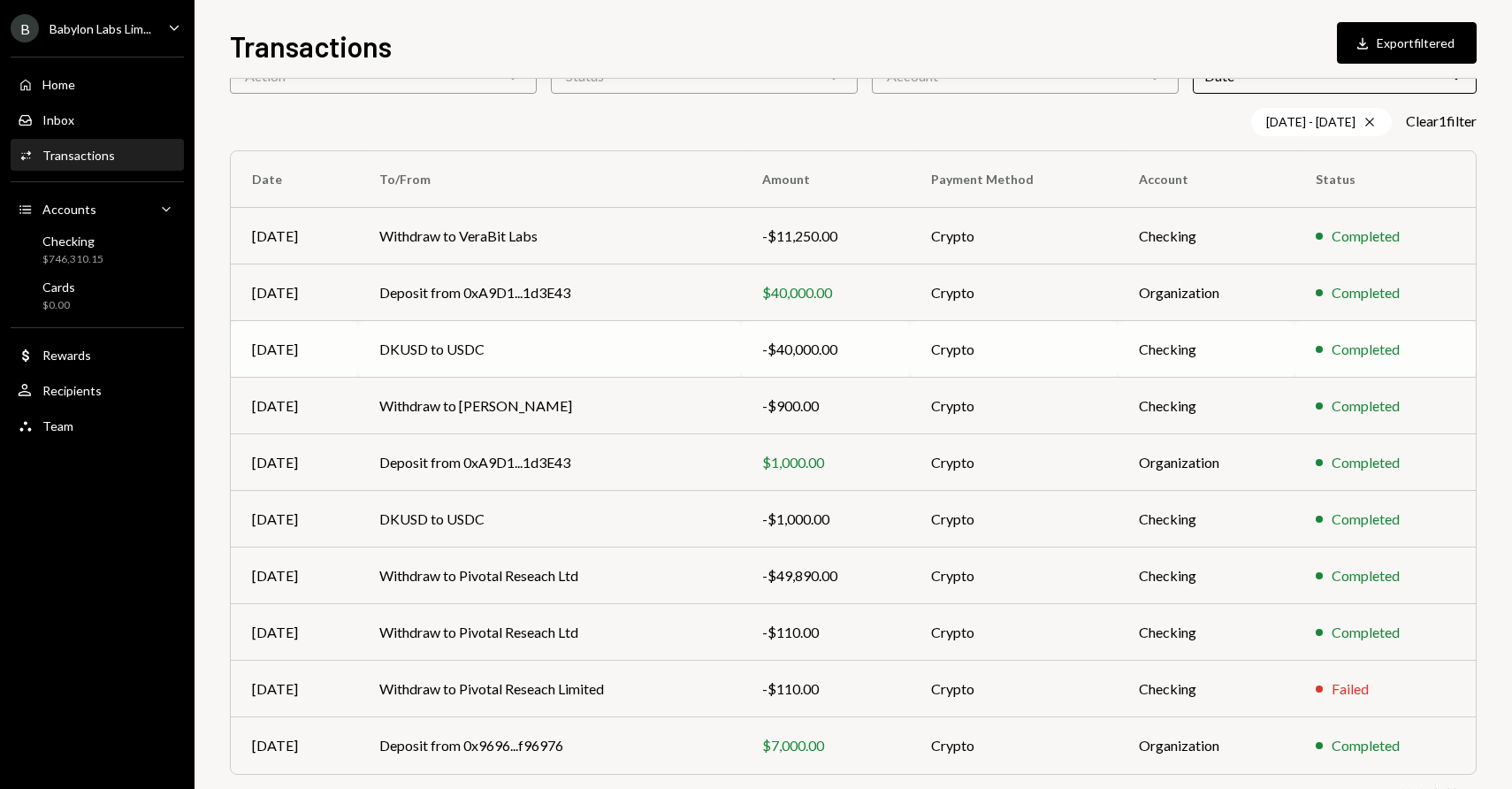
scroll to position [163, 0]
